Goal: Transaction & Acquisition: Purchase product/service

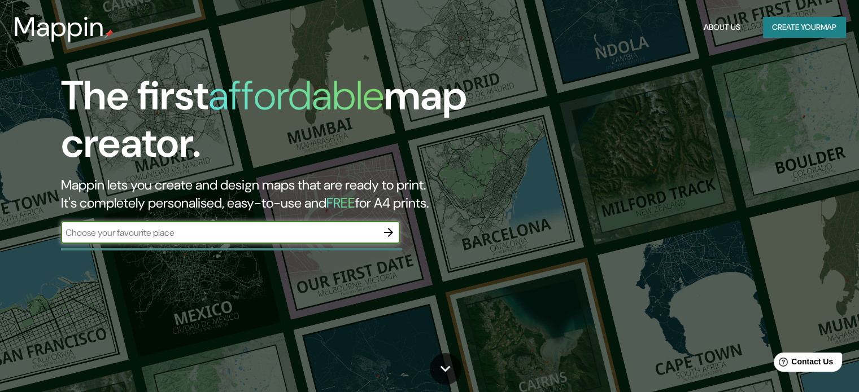
click at [268, 222] on div "​" at bounding box center [230, 232] width 339 height 23
type input "recoleta"
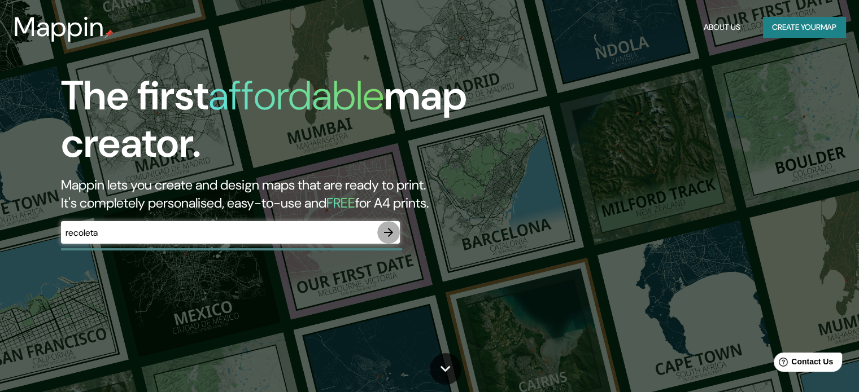
click at [386, 237] on icon "button" at bounding box center [389, 233] width 14 height 14
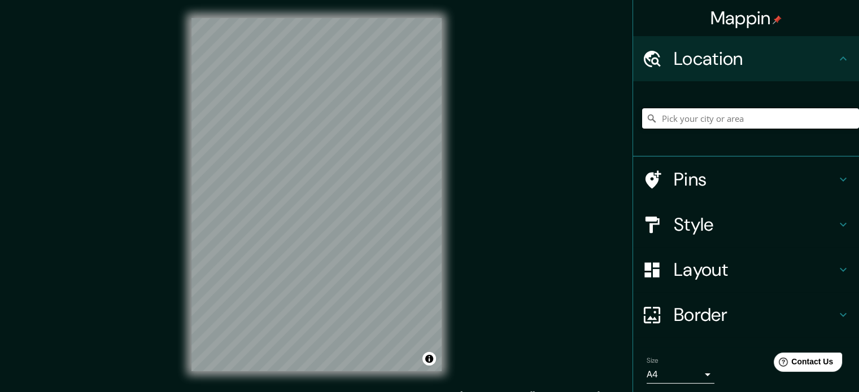
click at [665, 121] on input "Pick your city or area" at bounding box center [750, 118] width 217 height 20
click at [665, 121] on input "[GEOGRAPHIC_DATA][PERSON_NAME][GEOGRAPHIC_DATA], [GEOGRAPHIC_DATA] 1580000, [GE…" at bounding box center [750, 118] width 217 height 20
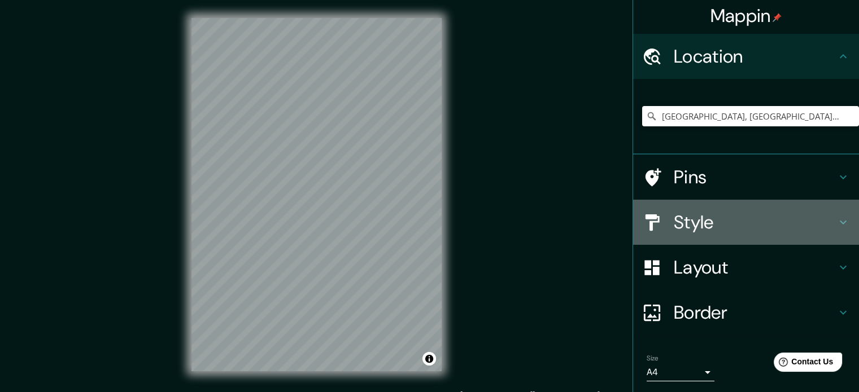
click at [673, 217] on h4 "Style" at bounding box center [754, 222] width 163 height 23
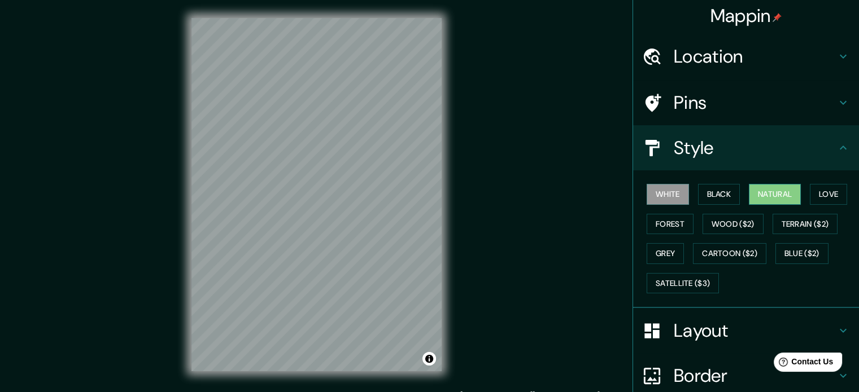
click at [784, 194] on button "Natural" at bounding box center [774, 194] width 52 height 21
click at [715, 54] on h4 "Location" at bounding box center [754, 56] width 163 height 23
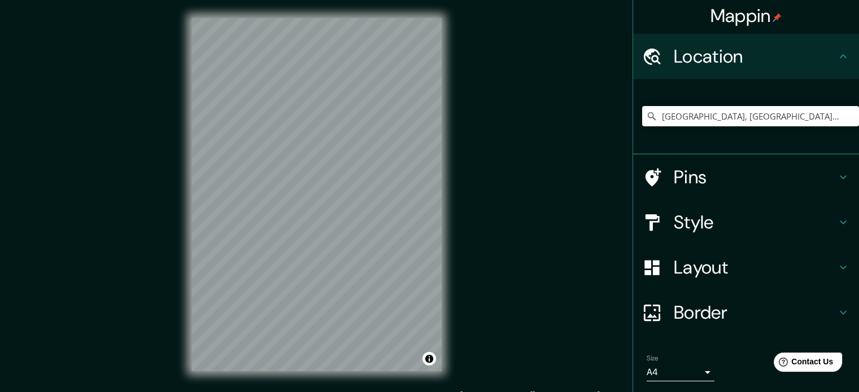
click at [687, 115] on input "[GEOGRAPHIC_DATA], [GEOGRAPHIC_DATA], [GEOGRAPHIC_DATA] 7690000, [GEOGRAPHIC_DA…" at bounding box center [750, 116] width 217 height 20
click at [686, 117] on input "Recoleta, [GEOGRAPHIC_DATA], [GEOGRAPHIC_DATA]" at bounding box center [750, 116] width 217 height 20
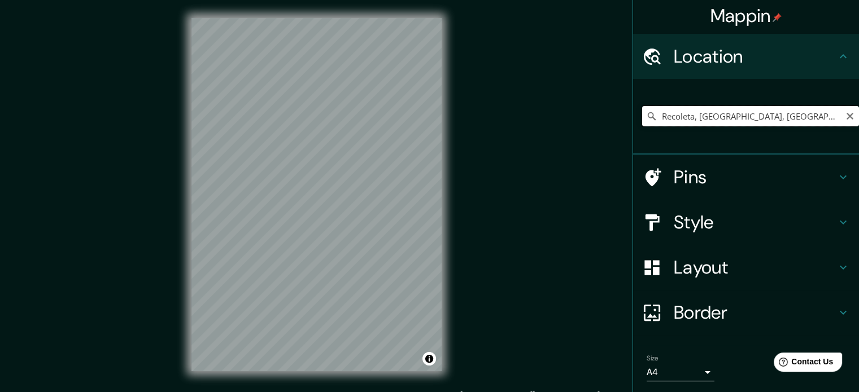
click at [686, 117] on input "Recoleta, [GEOGRAPHIC_DATA], [GEOGRAPHIC_DATA]" at bounding box center [750, 116] width 217 height 20
type input "d"
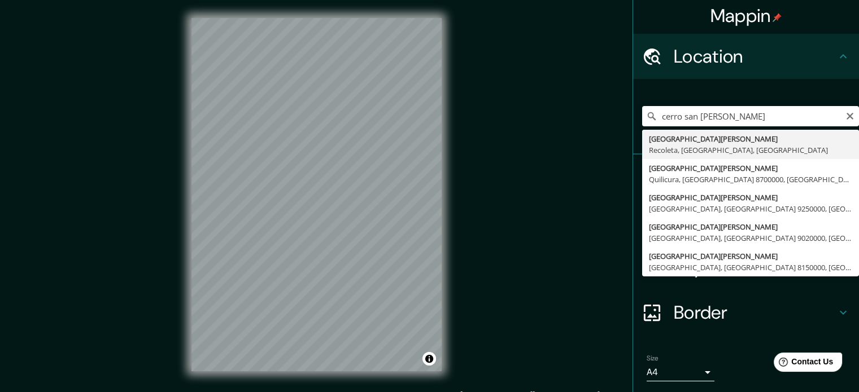
type input "[GEOGRAPHIC_DATA][PERSON_NAME], Recoleta, [GEOGRAPHIC_DATA], [GEOGRAPHIC_DATA]"
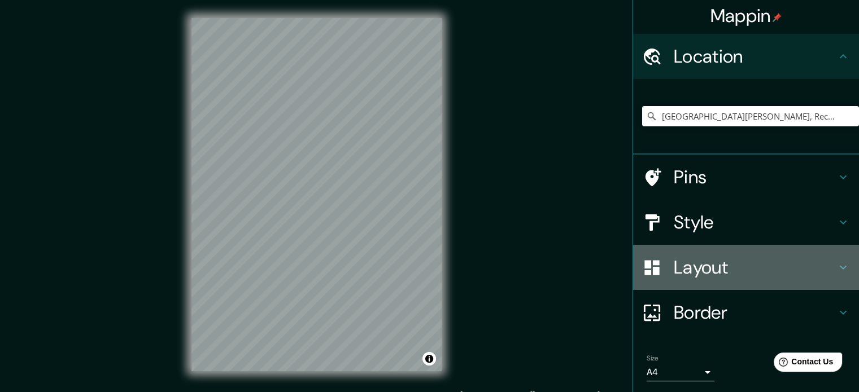
click at [723, 269] on h4 "Layout" at bounding box center [754, 267] width 163 height 23
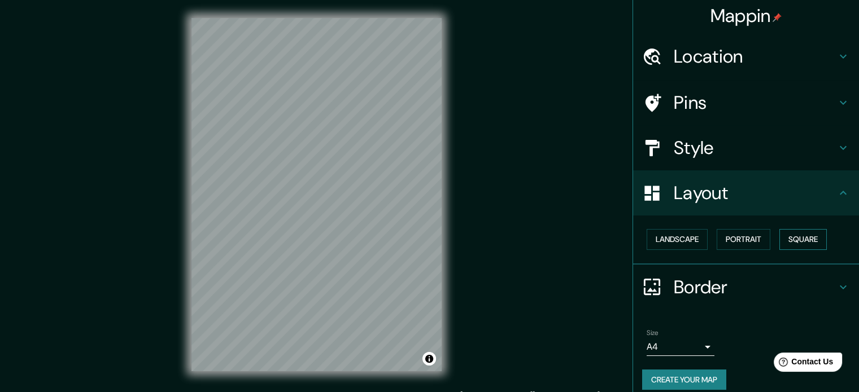
click at [789, 234] on button "Square" at bounding box center [802, 239] width 47 height 21
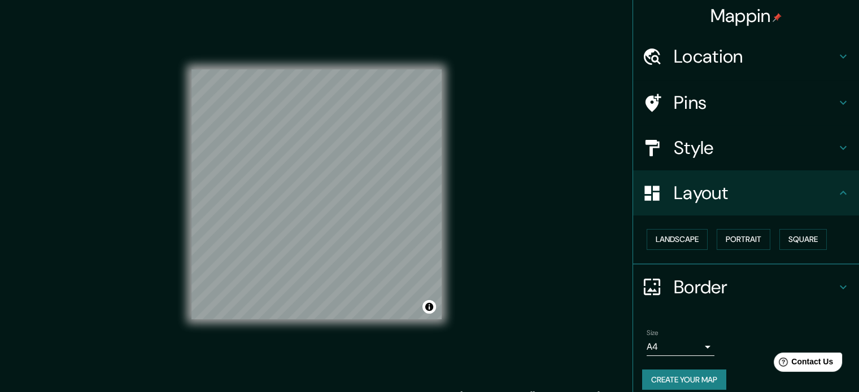
click at [712, 142] on h4 "Style" at bounding box center [754, 148] width 163 height 23
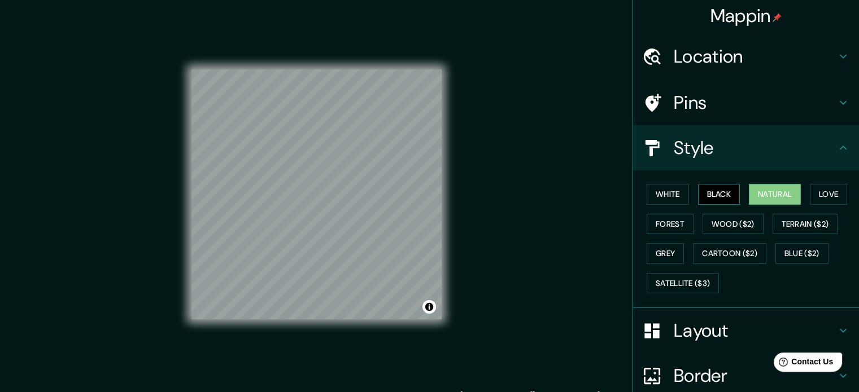
click at [720, 200] on button "Black" at bounding box center [719, 194] width 42 height 21
click at [659, 257] on button "Grey" at bounding box center [664, 253] width 37 height 21
